Goal: Navigation & Orientation: Understand site structure

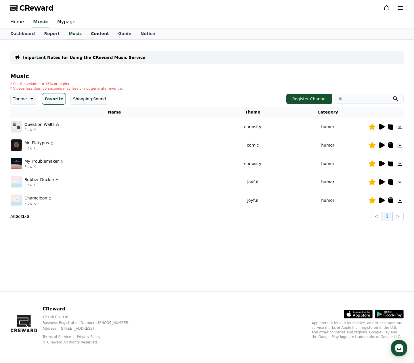
drag, startPoint x: 0, startPoint y: 0, endPoint x: 87, endPoint y: 34, distance: 93.2
click at [87, 34] on link "Content" at bounding box center [99, 33] width 27 height 11
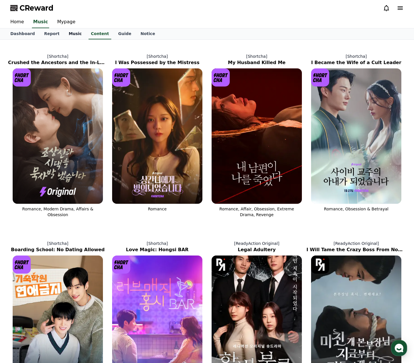
click at [71, 34] on link "Music" at bounding box center [75, 33] width 22 height 11
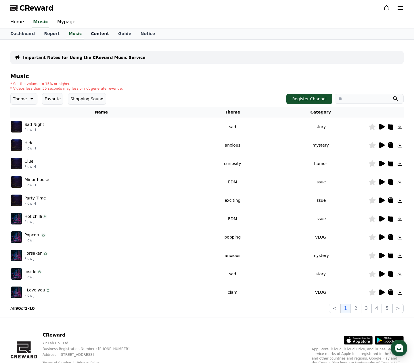
click at [86, 34] on link "Content" at bounding box center [99, 33] width 27 height 11
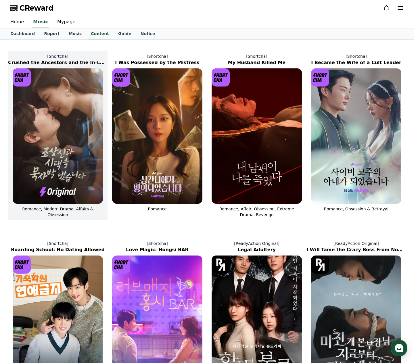
click at [75, 132] on img at bounding box center [58, 135] width 90 height 135
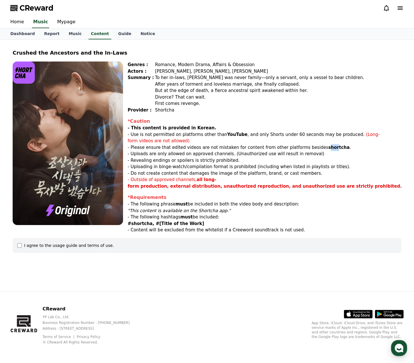
drag, startPoint x: 308, startPoint y: 149, endPoint x: 314, endPoint y: 149, distance: 6.6
click at [328, 149] on strong "shortcha" at bounding box center [338, 147] width 21 height 5
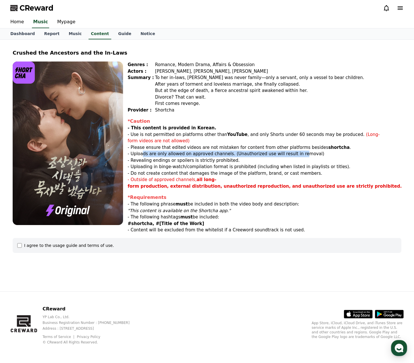
drag, startPoint x: 143, startPoint y: 155, endPoint x: 287, endPoint y: 156, distance: 143.8
click at [287, 156] on p "- Uploads are only allowed on approved channels. (Unauthorized use will result …" at bounding box center [265, 154] width 274 height 7
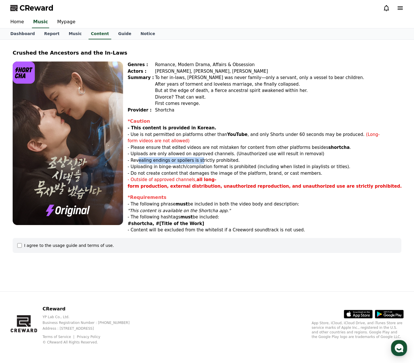
drag, startPoint x: 137, startPoint y: 160, endPoint x: 195, endPoint y: 163, distance: 57.3
click at [195, 163] on p "- Revealing endings or spoilers is strictly prohibited." at bounding box center [265, 160] width 274 height 7
drag, startPoint x: 149, startPoint y: 167, endPoint x: 174, endPoint y: 166, distance: 25.1
click at [174, 166] on p "- Uploading in binge-watch/compilation format is prohibited (including when lis…" at bounding box center [265, 167] width 274 height 7
click at [68, 34] on link "Music" at bounding box center [75, 33] width 22 height 11
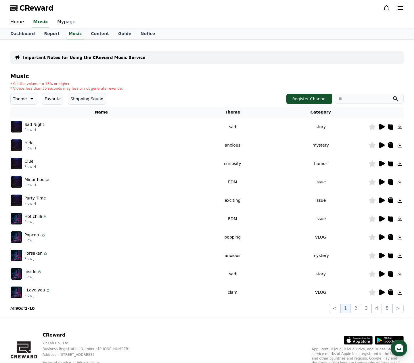
click at [60, 22] on link "Mypage" at bounding box center [66, 22] width 27 height 12
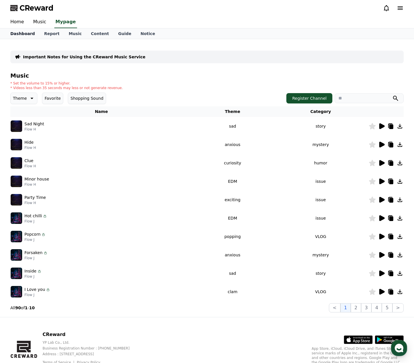
select select "**********"
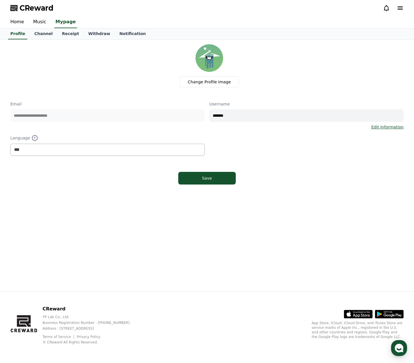
click at [21, 34] on link "Profile" at bounding box center [17, 33] width 19 height 11
click at [42, 35] on link "Channel" at bounding box center [44, 33] width 28 height 11
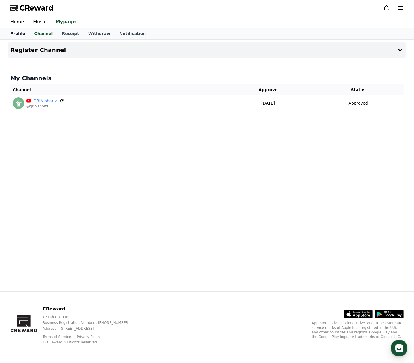
click at [22, 37] on link "Profile" at bounding box center [18, 33] width 24 height 11
select select "**********"
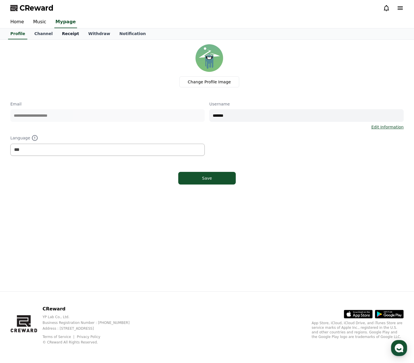
click at [60, 36] on link "Receipt" at bounding box center [70, 33] width 26 height 11
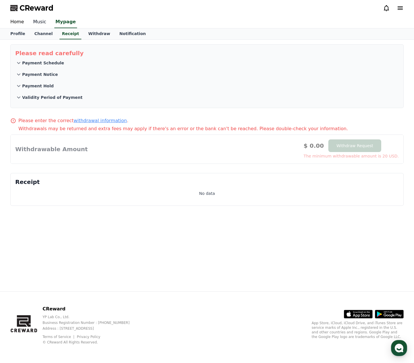
click at [37, 24] on link "Music" at bounding box center [39, 22] width 22 height 12
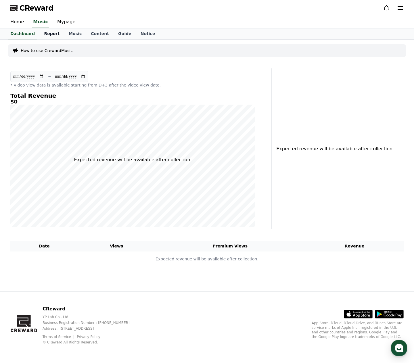
click at [51, 34] on link "Report" at bounding box center [51, 33] width 25 height 11
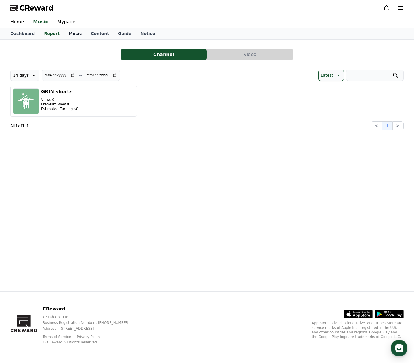
click at [70, 34] on link "Music" at bounding box center [75, 33] width 22 height 11
click at [88, 34] on link "Content" at bounding box center [99, 33] width 27 height 11
